Goal: Information Seeking & Learning: Find specific fact

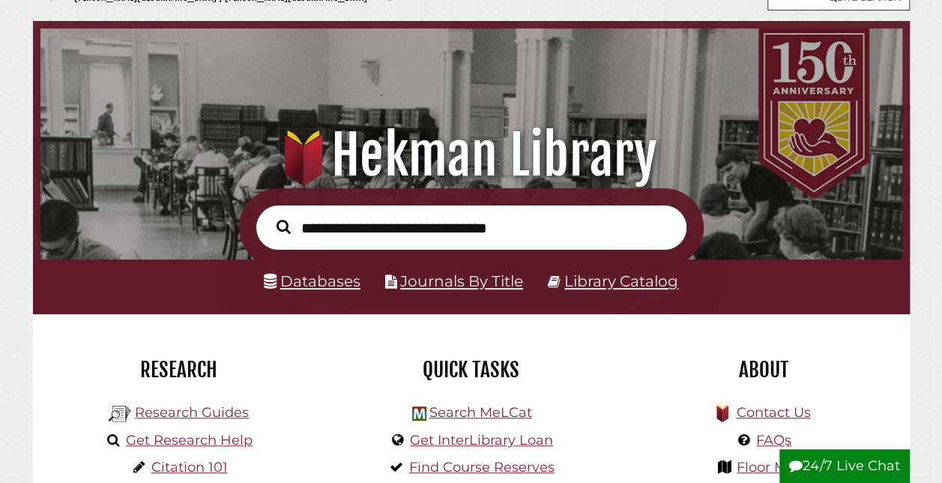
scroll to position [51, 0]
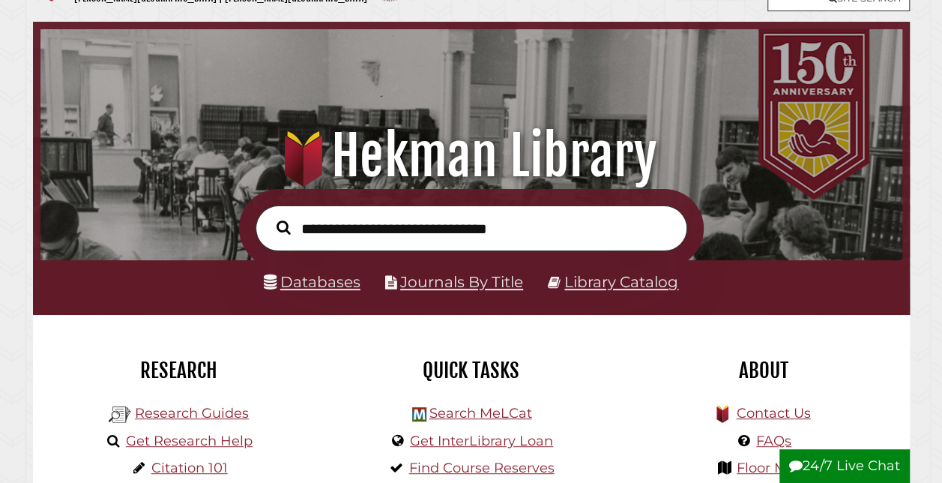
click at [418, 235] on input "text" at bounding box center [472, 227] width 432 height 45
click at [468, 235] on input "text" at bounding box center [472, 227] width 432 height 45
type input "**********"
click at [269, 217] on button "Search" at bounding box center [283, 228] width 29 height 22
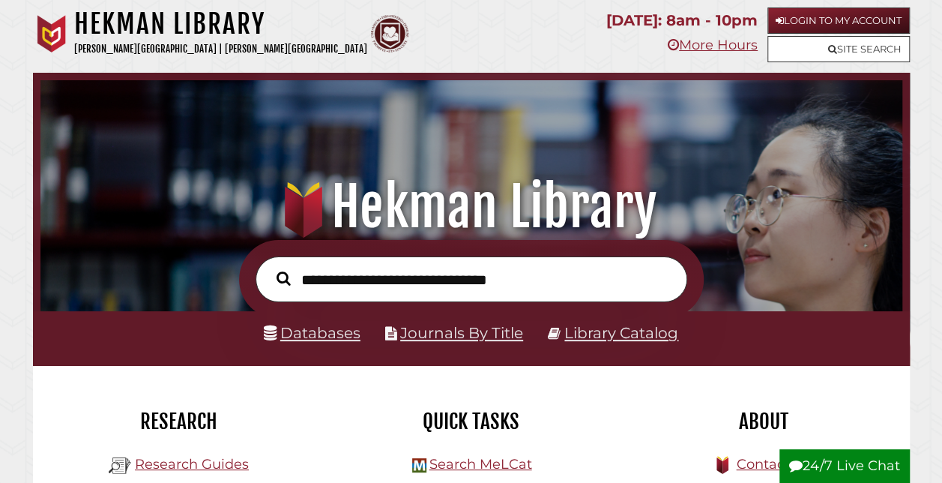
scroll to position [285, 855]
click at [329, 346] on li "Databases" at bounding box center [312, 333] width 97 height 26
click at [330, 339] on link "Databases" at bounding box center [312, 333] width 97 height 18
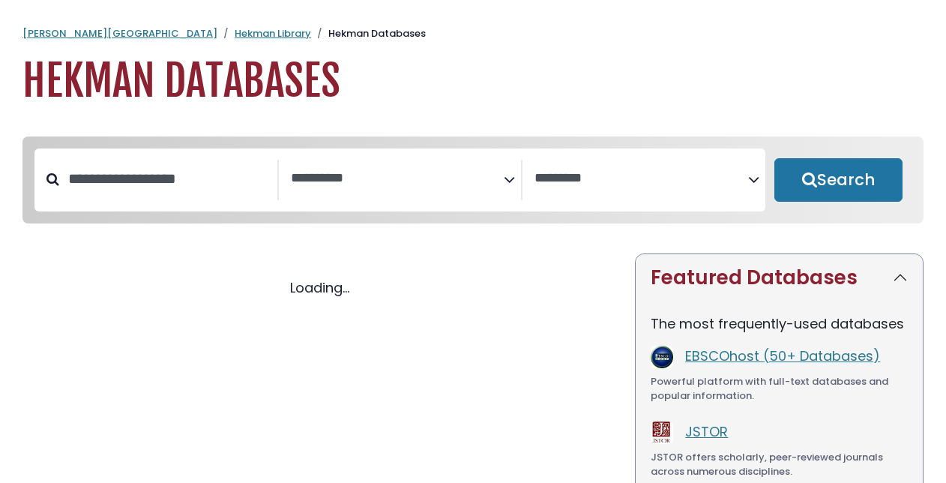
select select "Database Subject Filter"
select select "Database Vendors Filter"
select select "Database Subject Filter"
select select "Database Vendors Filter"
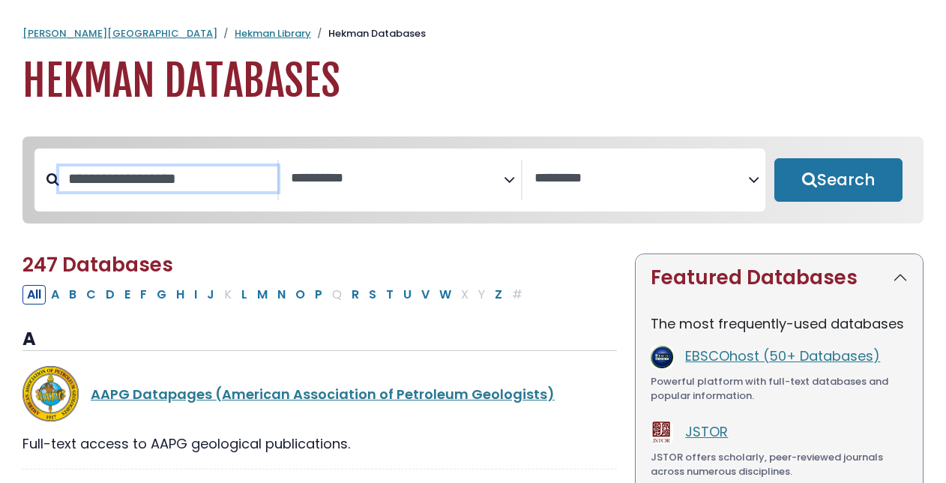
click at [206, 175] on input "Search database by title or keyword" at bounding box center [168, 178] width 218 height 25
type input "*****"
click at [774, 158] on button "Search" at bounding box center [838, 179] width 128 height 43
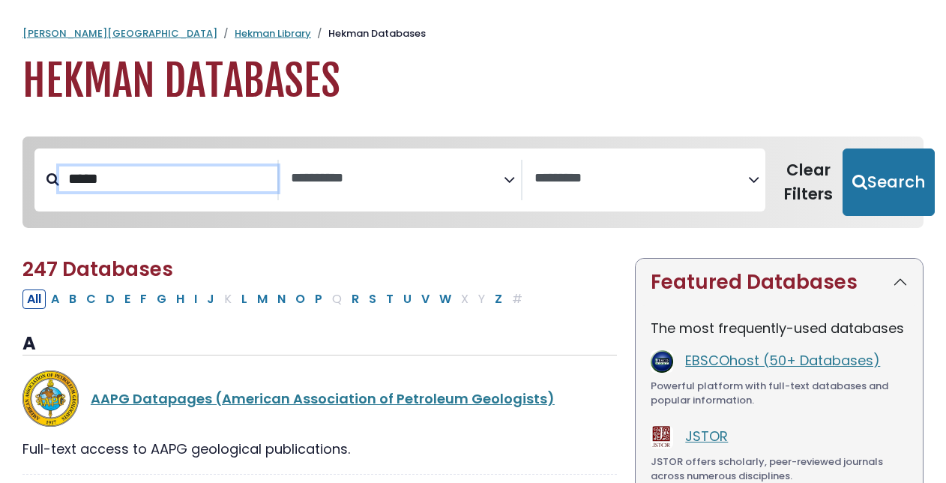
select select "Database Subject Filter"
select select "Database Vendors Filter"
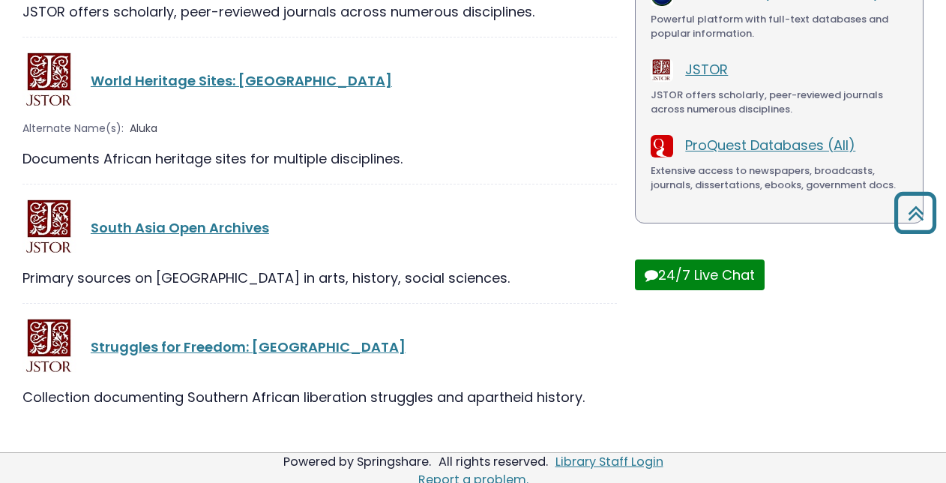
scroll to position [366, 0]
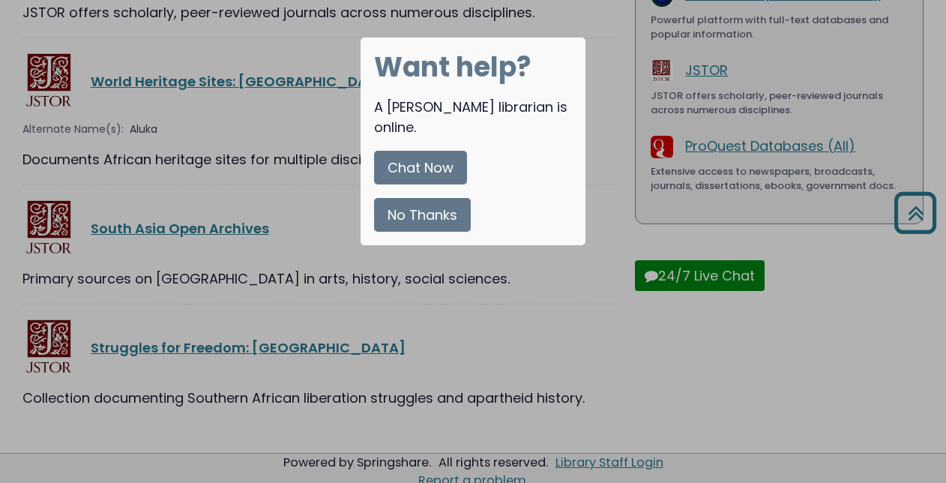
click at [432, 198] on button "No Thanks" at bounding box center [422, 215] width 97 height 34
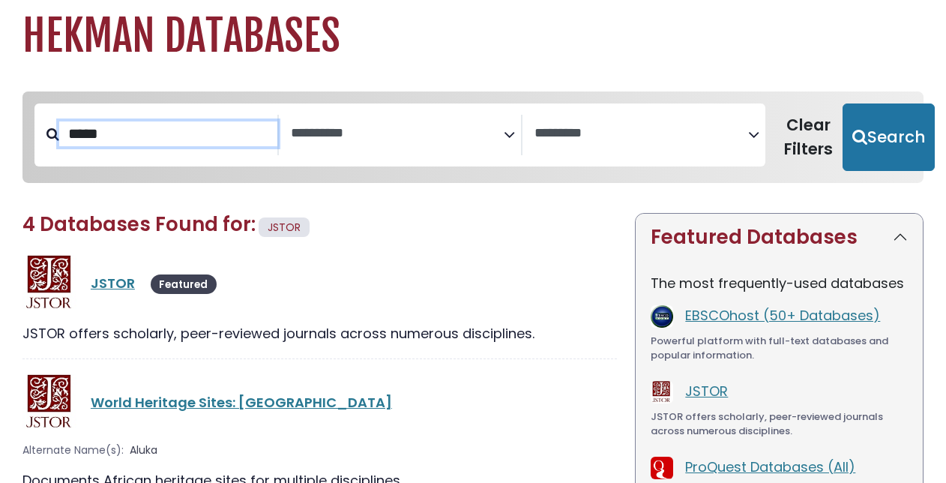
scroll to position [46, 0]
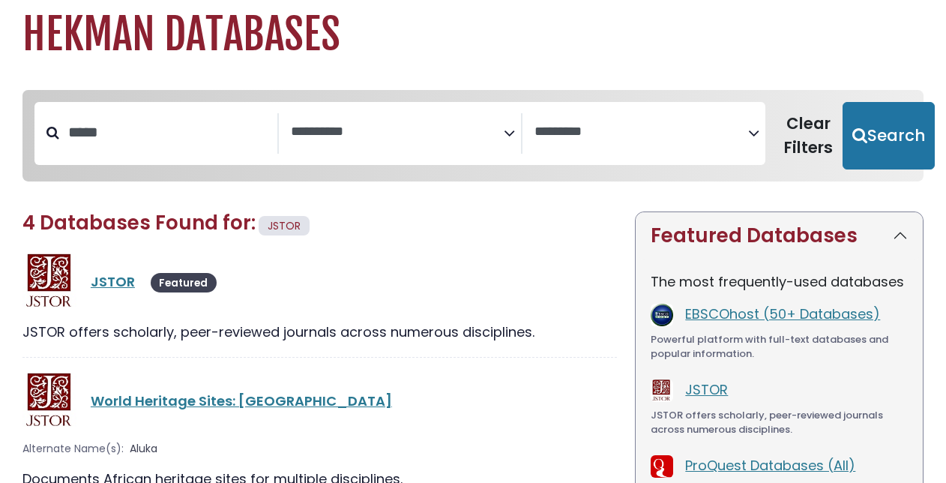
click at [510, 135] on icon "Search filters" at bounding box center [509, 130] width 11 height 22
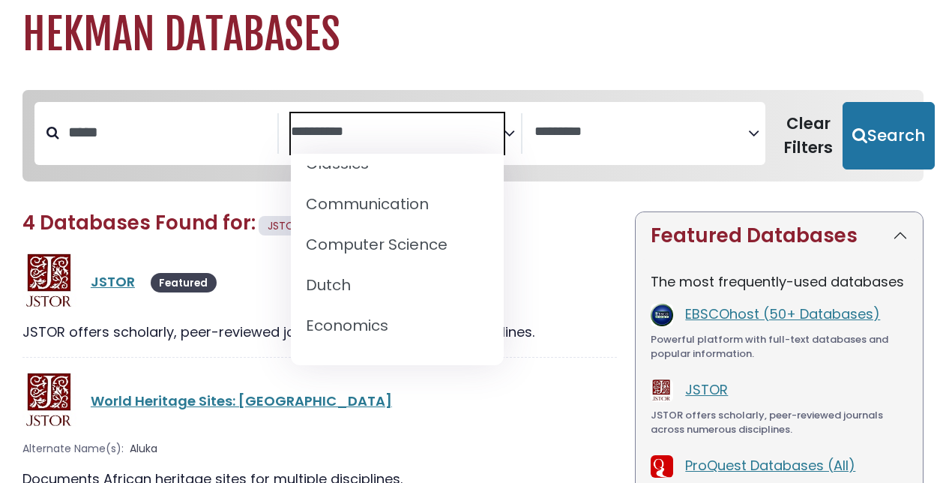
scroll to position [330, 0]
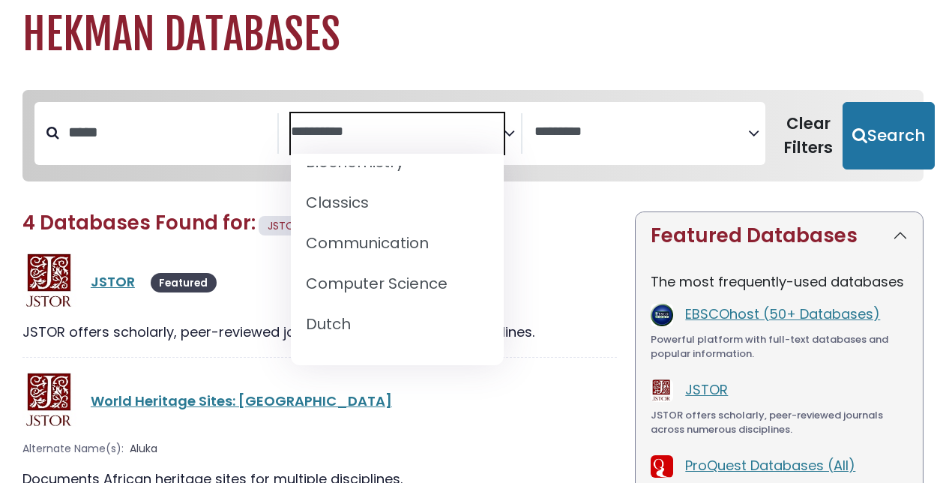
select select "*****"
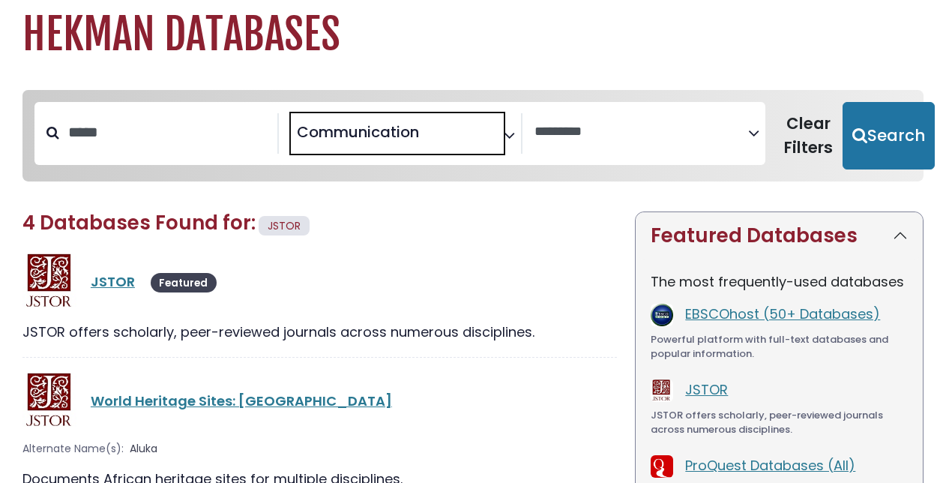
scroll to position [164, 0]
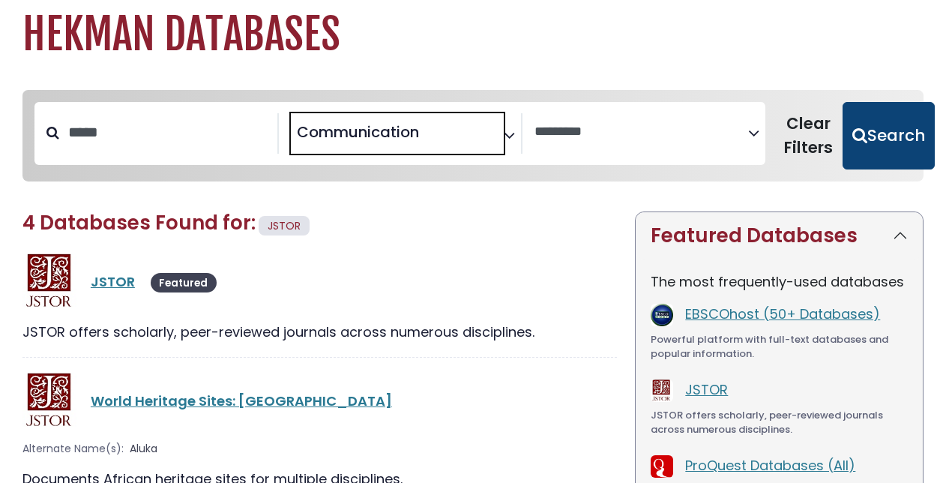
click at [883, 138] on button "Search" at bounding box center [889, 135] width 92 height 67
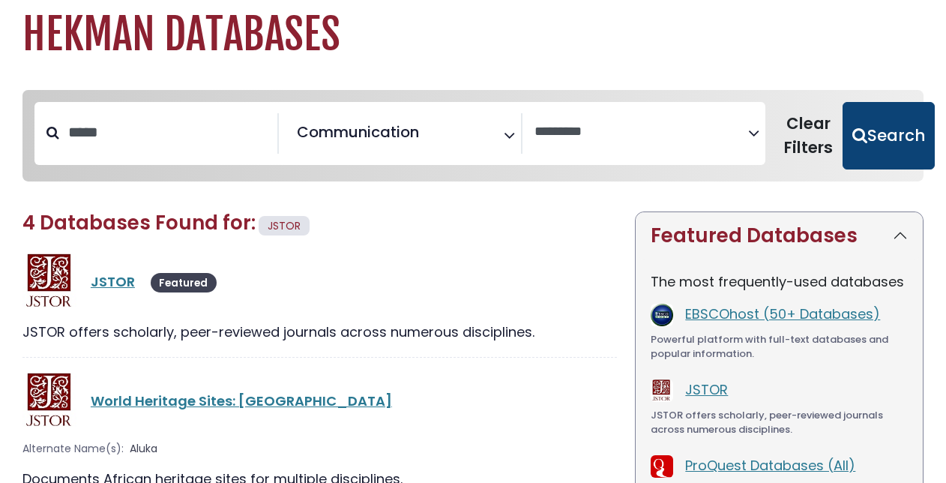
select select "Database Vendors Filter"
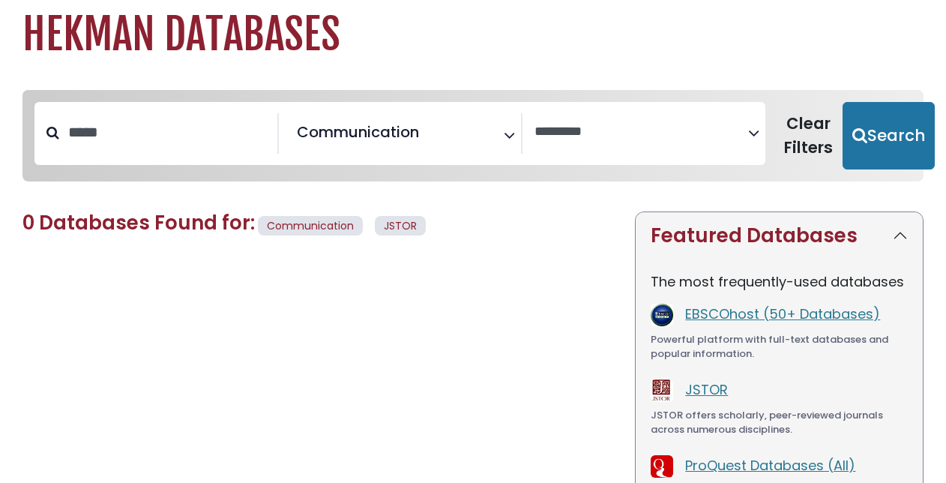
click at [514, 141] on icon "Search filters" at bounding box center [509, 132] width 11 height 22
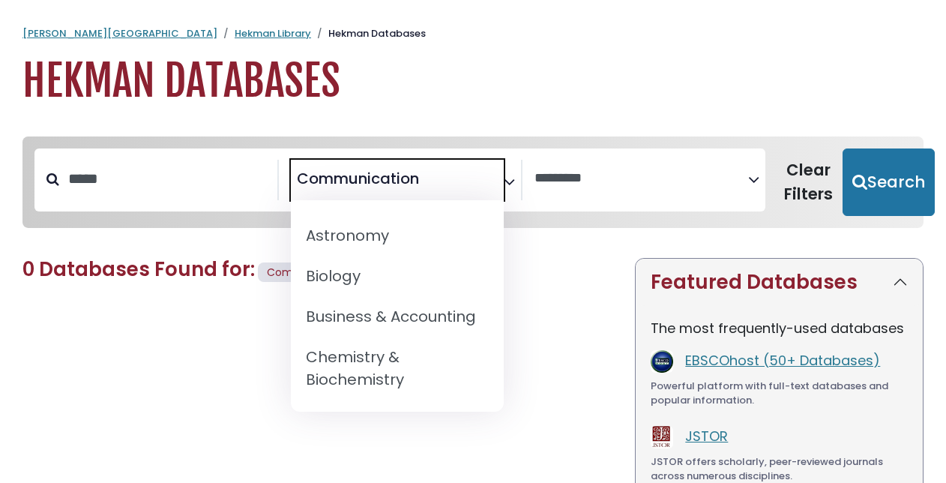
scroll to position [202, 0]
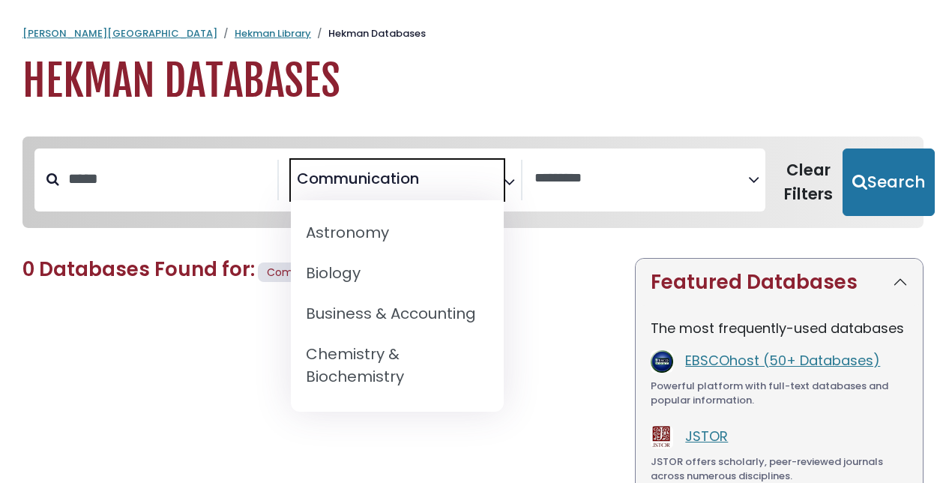
select select "*****"
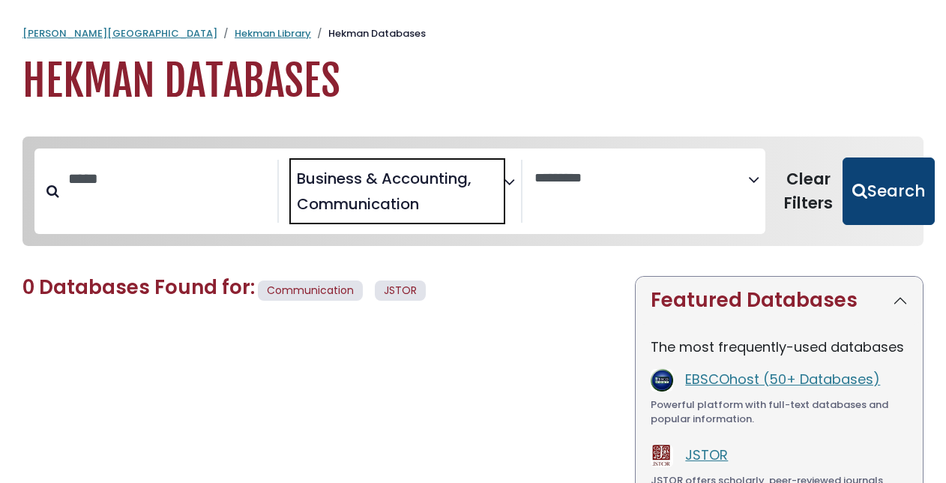
click at [874, 183] on button "Search" at bounding box center [889, 190] width 92 height 67
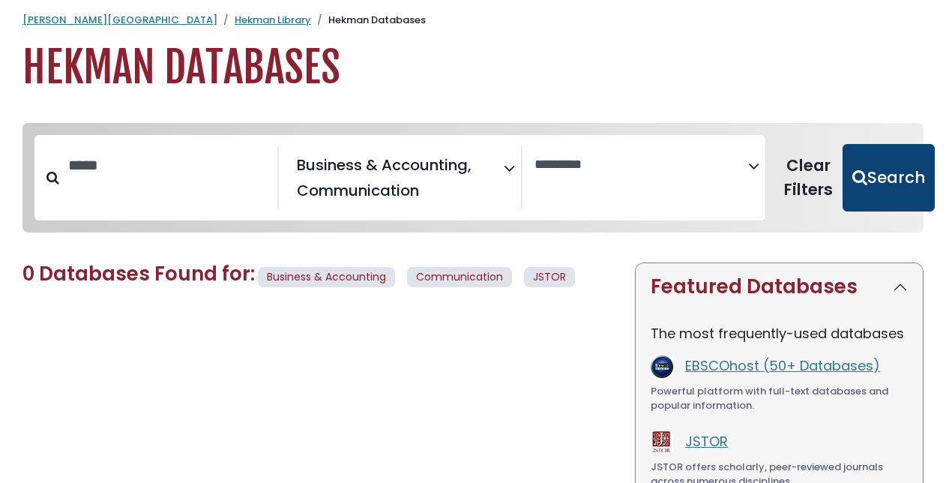
scroll to position [25, 0]
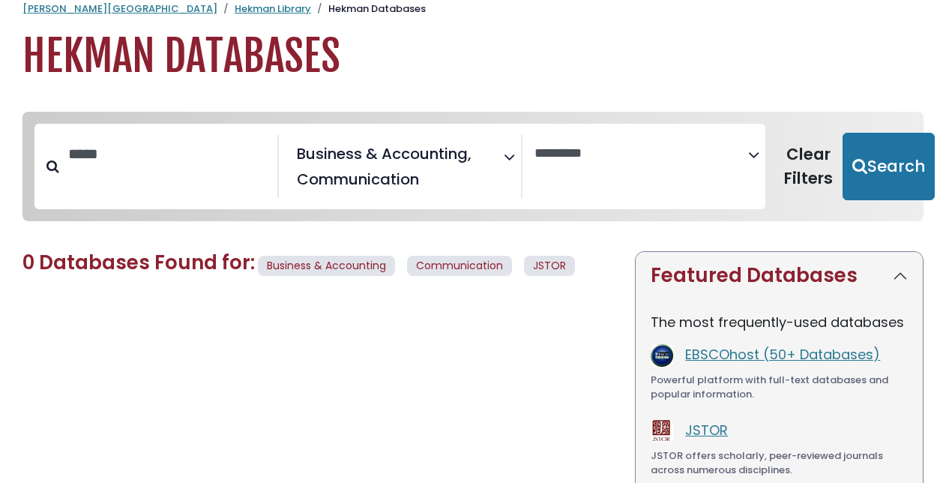
click at [466, 268] on span "Communication" at bounding box center [459, 266] width 105 height 20
click at [509, 163] on icon "Search filters" at bounding box center [509, 154] width 11 height 22
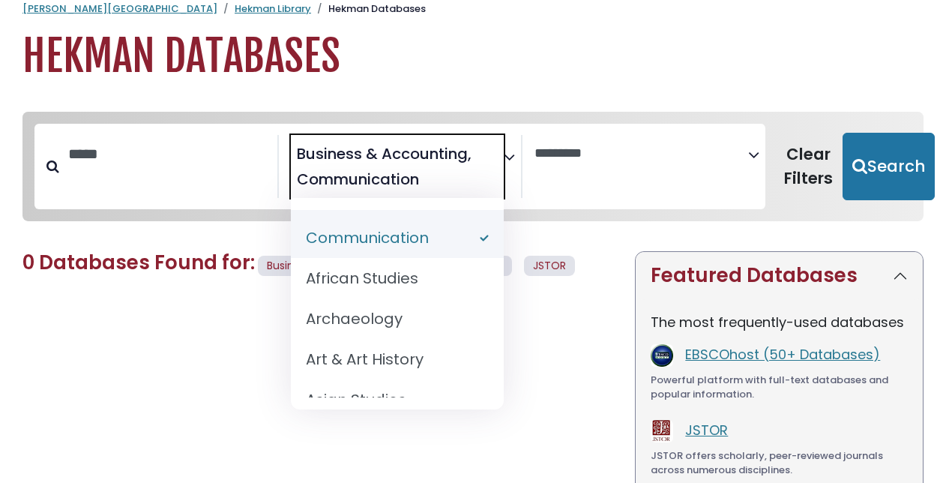
scroll to position [0, 0]
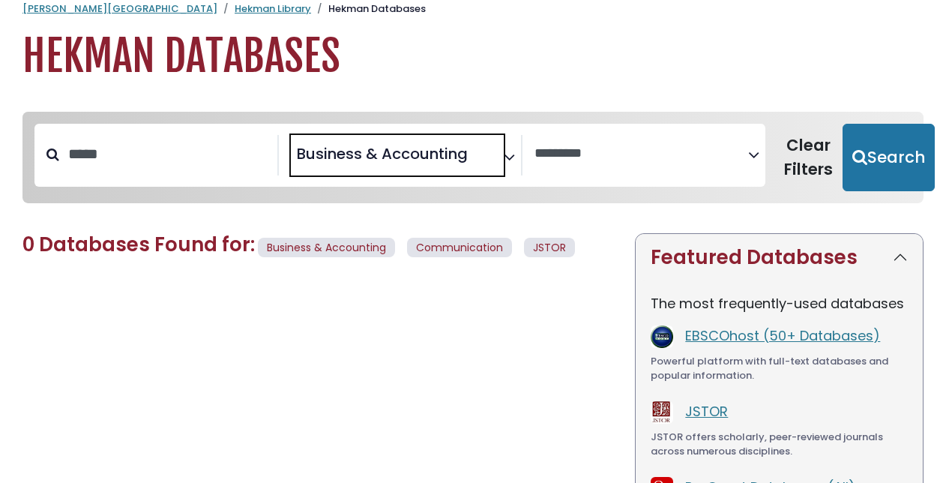
click at [505, 152] on icon "Search filters" at bounding box center [509, 154] width 11 height 22
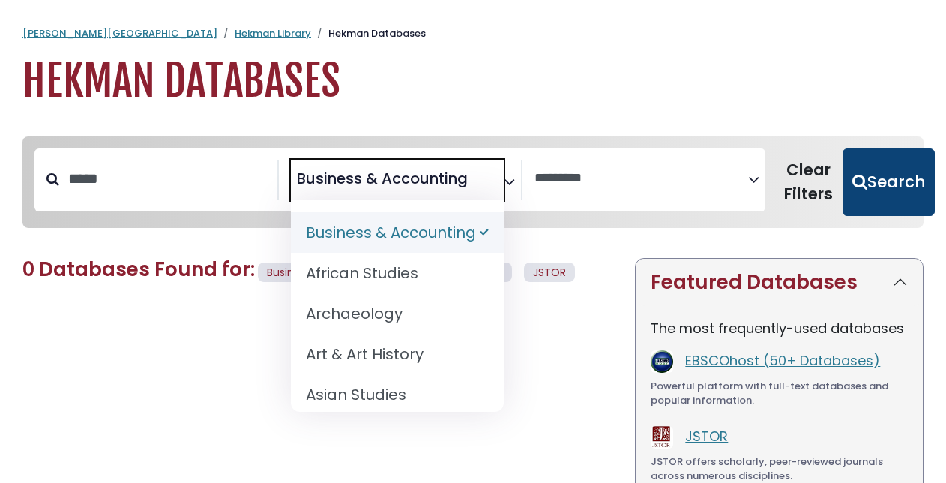
click at [864, 192] on button "Search" at bounding box center [889, 181] width 92 height 67
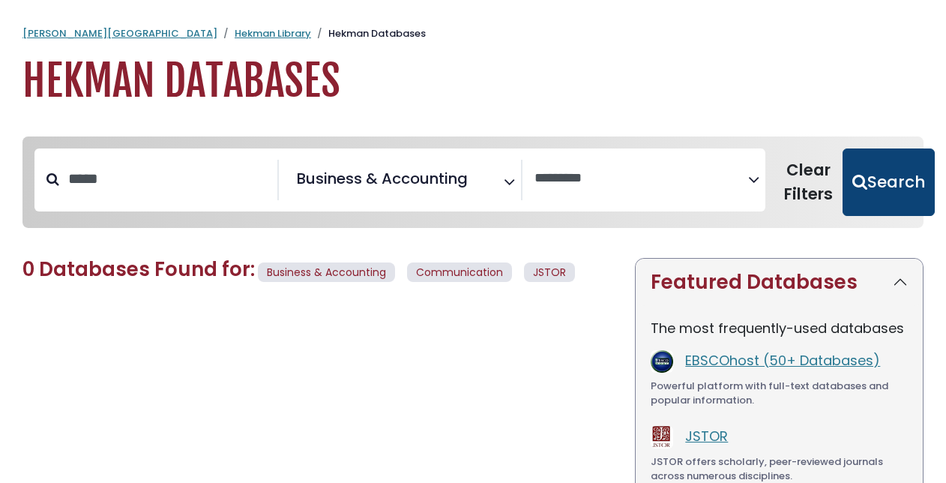
select select "Database Vendors Filter"
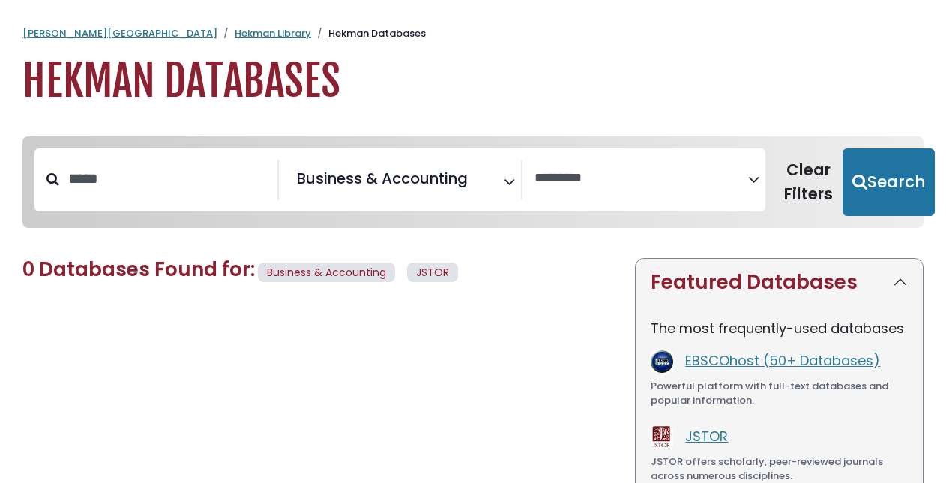
click at [493, 188] on span "× Business & Accounting" at bounding box center [398, 180] width 214 height 40
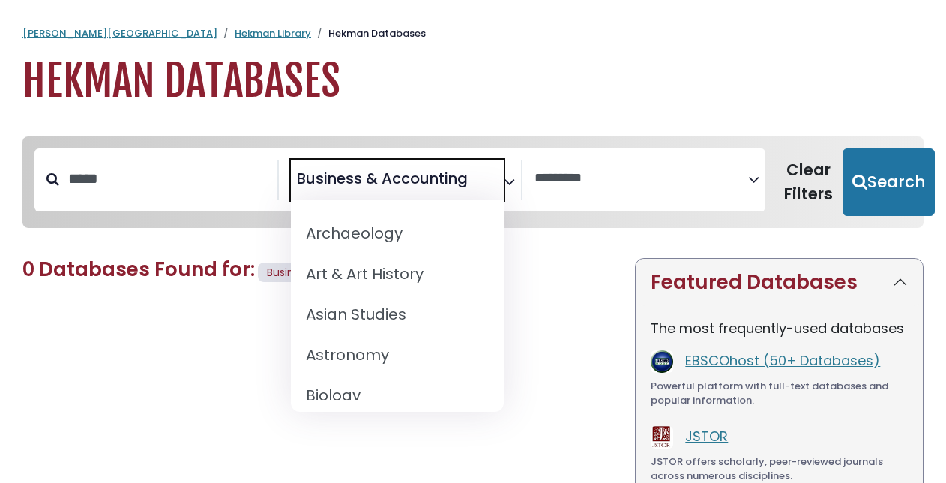
scroll to position [91, 0]
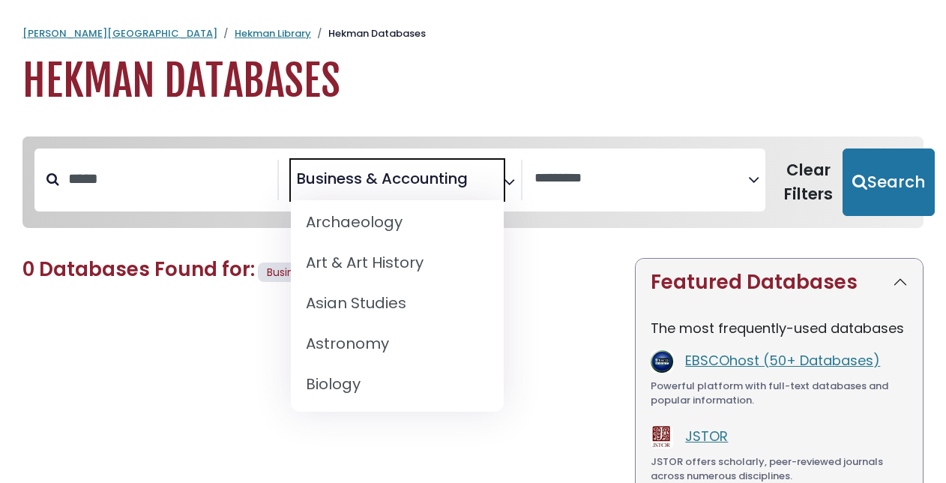
select select "*****"
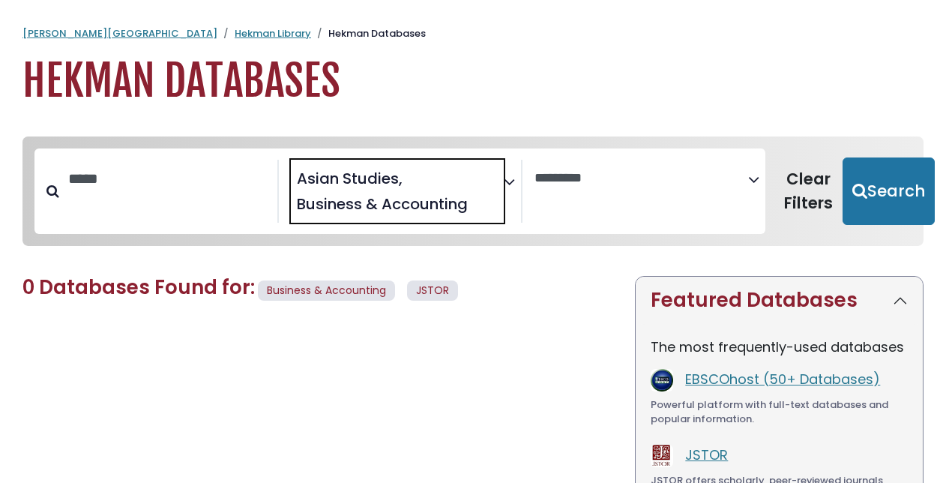
click at [512, 184] on icon "Search filters" at bounding box center [509, 179] width 11 height 22
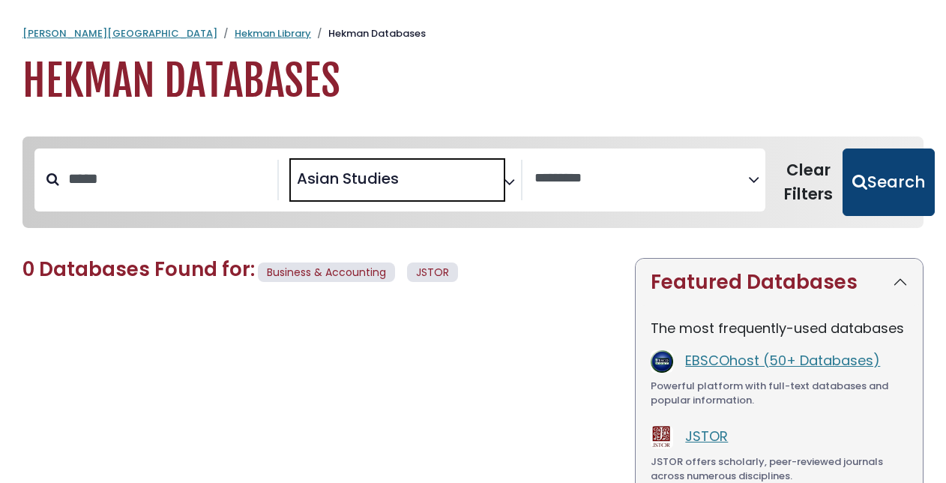
click at [890, 201] on button "Search" at bounding box center [889, 181] width 92 height 67
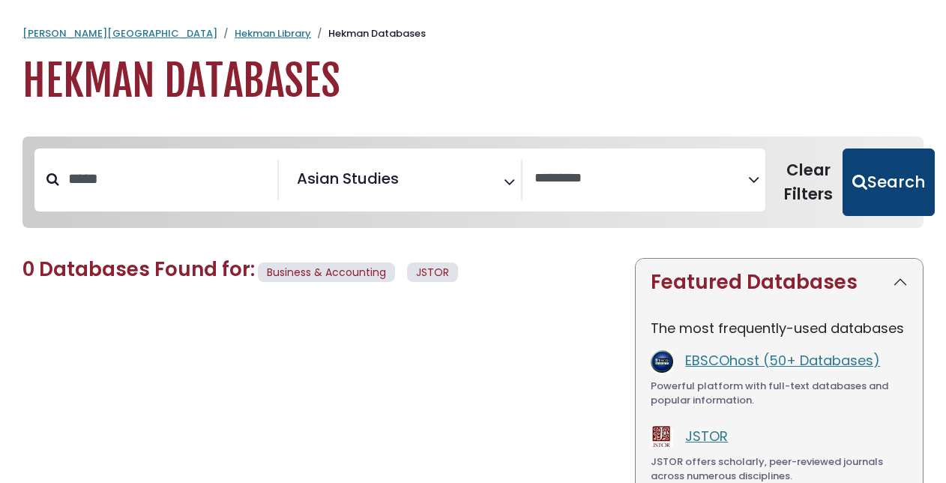
select select "Database Vendors Filter"
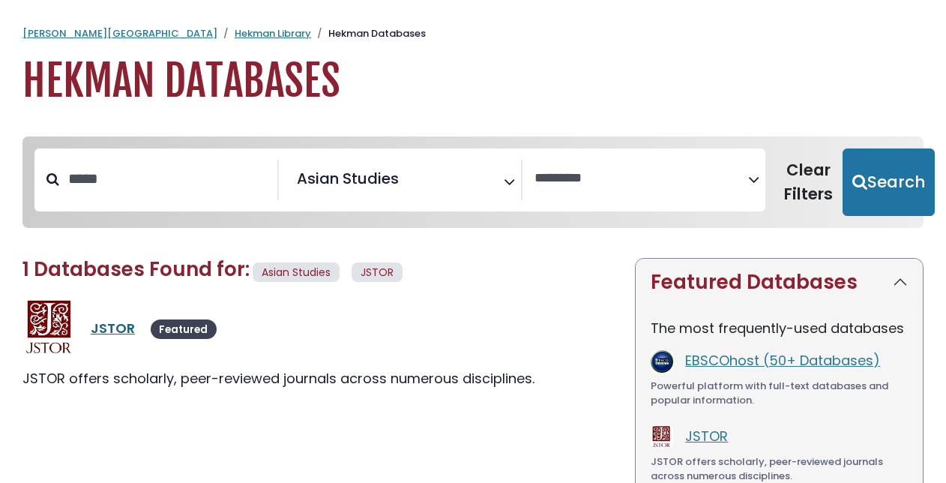
click at [112, 322] on link "JSTOR" at bounding box center [113, 328] width 44 height 19
select select "Database Vendors Filter"
click at [513, 180] on icon "Search filters" at bounding box center [509, 179] width 11 height 22
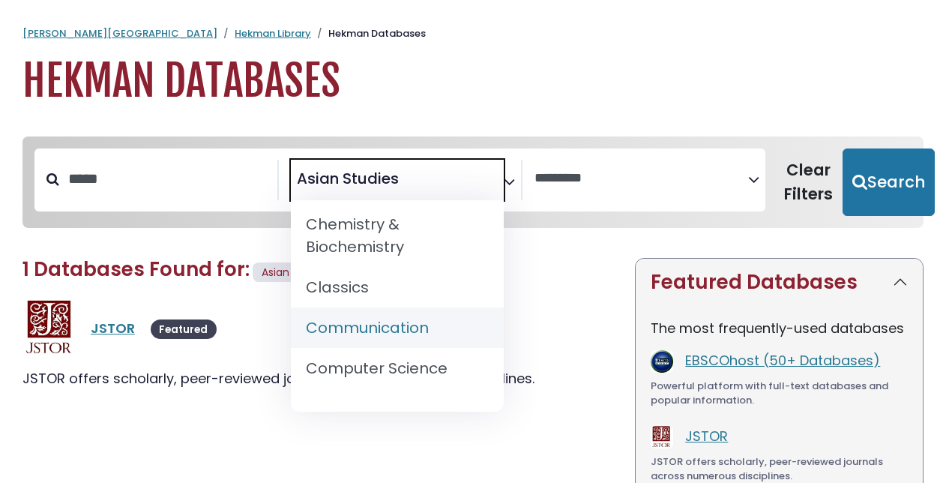
scroll to position [291, 0]
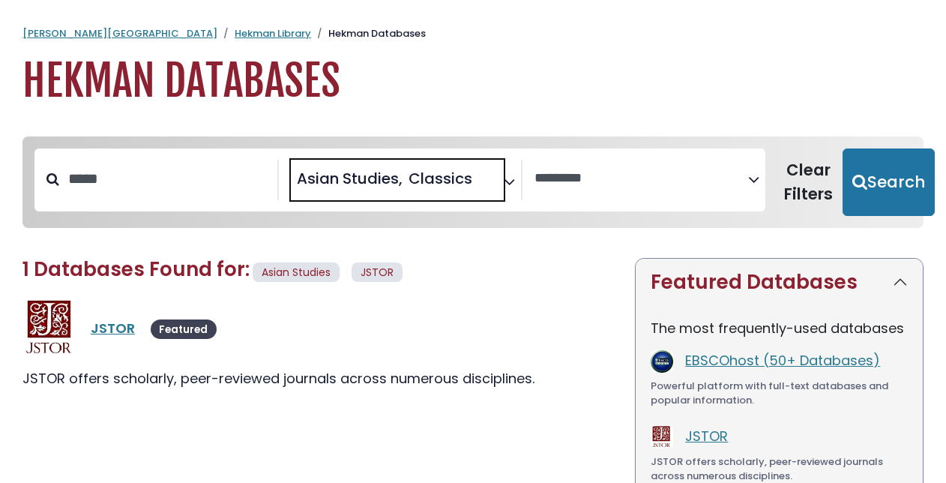
click at [499, 177] on span "× Asian Studies × Classics" at bounding box center [398, 180] width 214 height 40
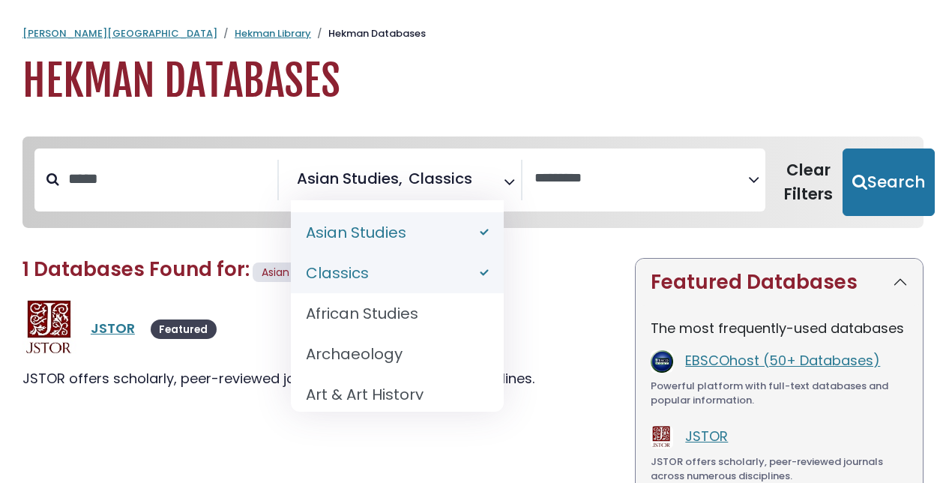
select select "*****"
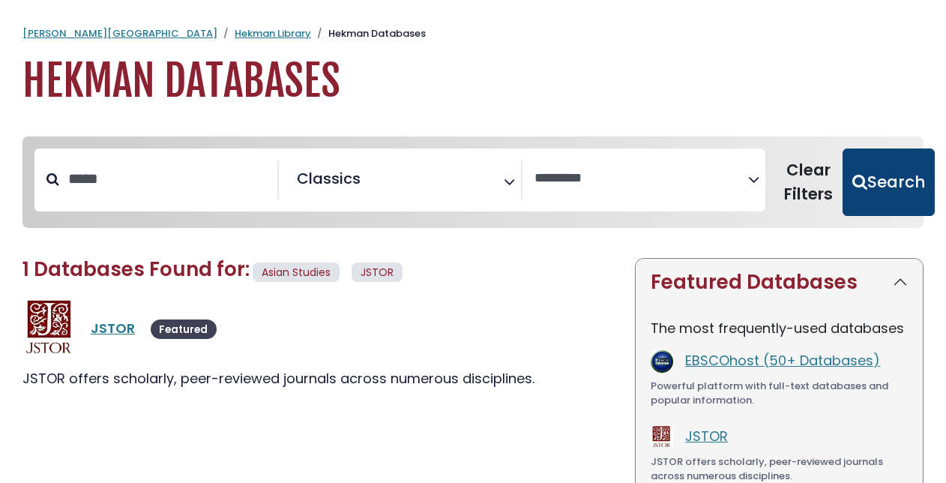
click at [876, 190] on button "Search" at bounding box center [889, 181] width 92 height 67
select select "Database Vendors Filter"
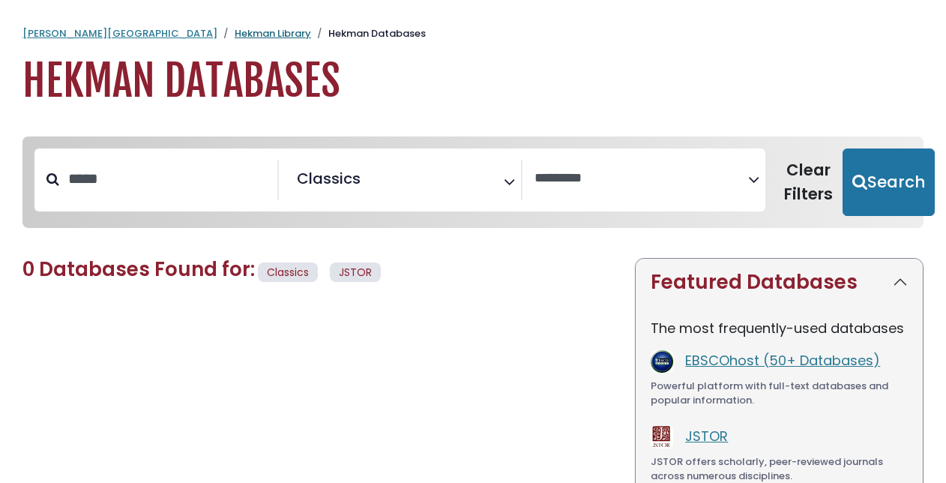
click at [235, 27] on link "Hekman Library" at bounding box center [273, 33] width 76 height 14
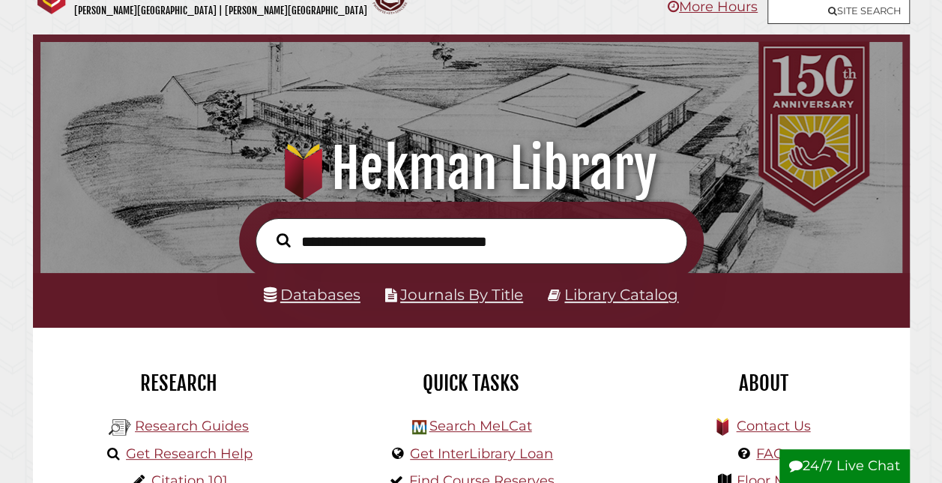
scroll to position [30, 0]
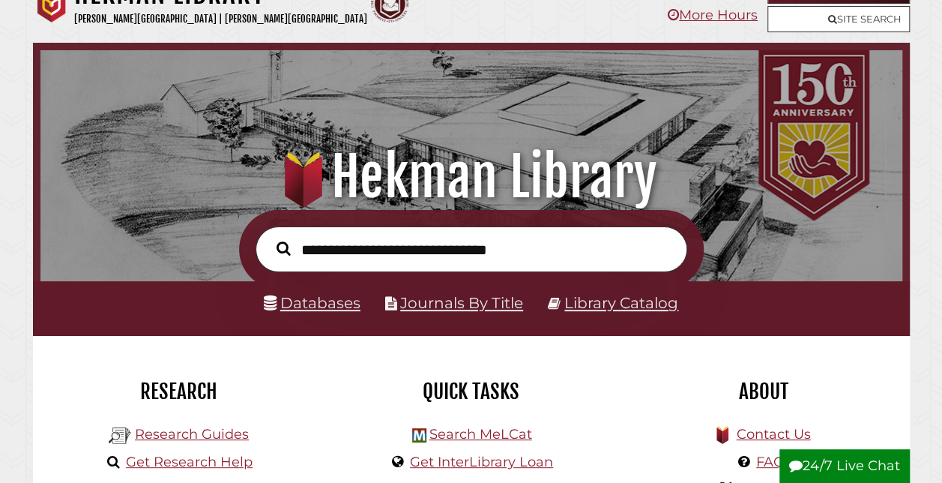
click at [343, 256] on input "text" at bounding box center [472, 248] width 432 height 45
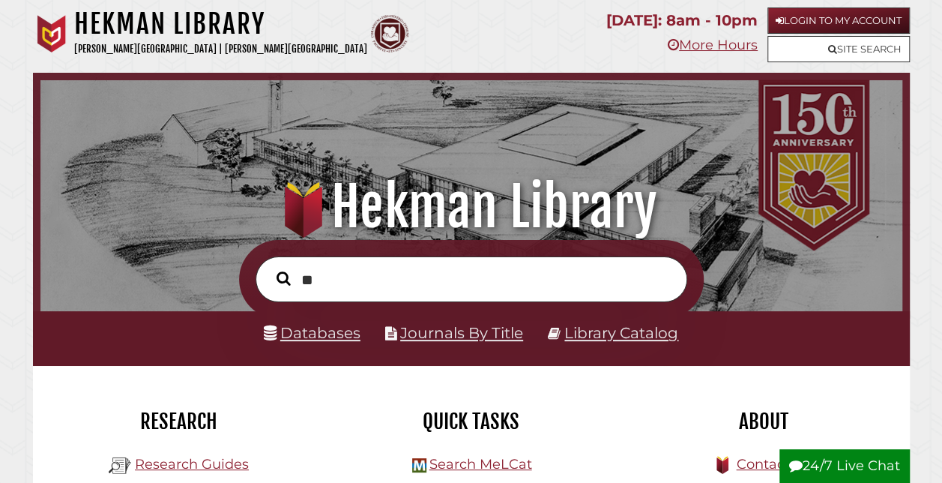
type input "*"
type input "**********"
click at [269, 268] on button "Search" at bounding box center [283, 279] width 29 height 22
